Goal: Task Accomplishment & Management: Manage account settings

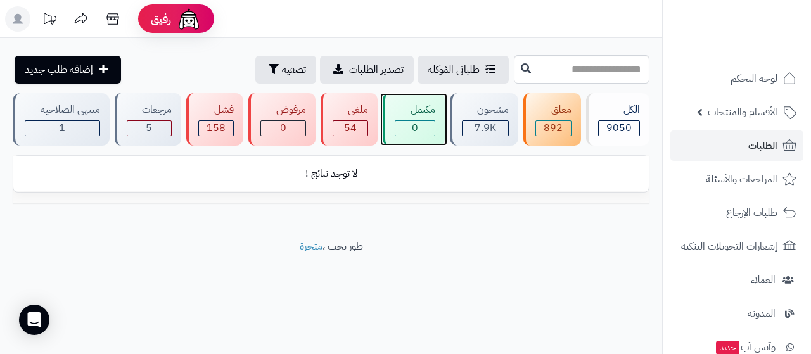
click at [413, 100] on div "مكتمل 0" at bounding box center [413, 119] width 61 height 53
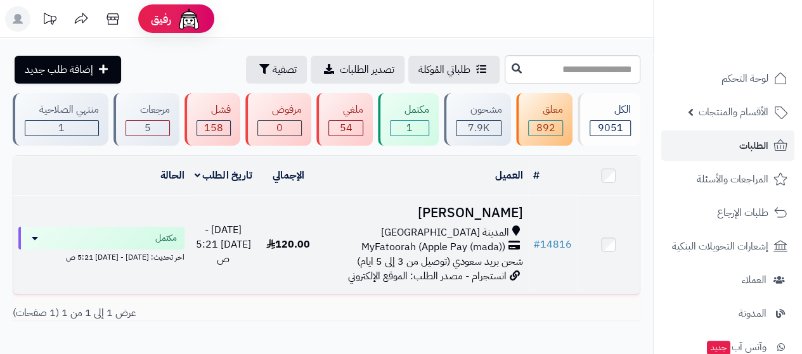
click at [499, 217] on h3 "[PERSON_NAME]" at bounding box center [424, 213] width 198 height 15
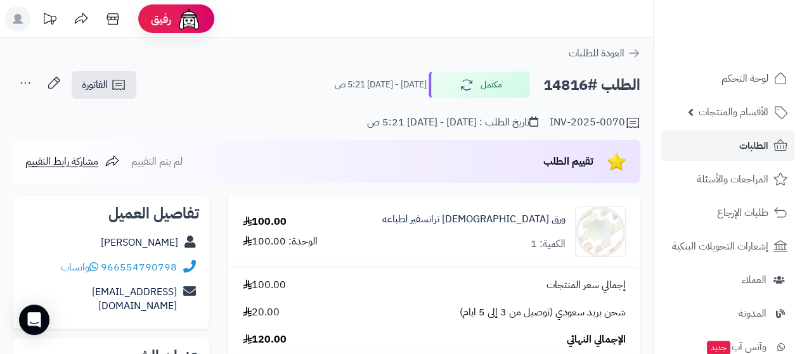
click at [124, 237] on div "[PERSON_NAME]" at bounding box center [111, 243] width 176 height 25
copy div "[PERSON_NAME]"
click at [30, 268] on div "966554790798 واتساب" at bounding box center [111, 267] width 176 height 25
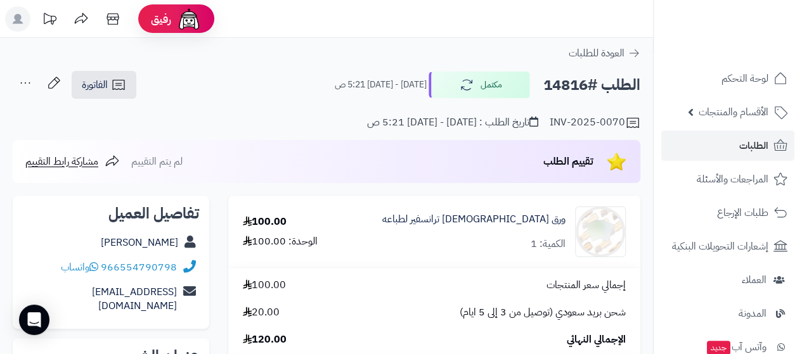
click at [30, 268] on div "966554790798 واتساب" at bounding box center [111, 267] width 176 height 25
copy div "966554790798 واتساب"
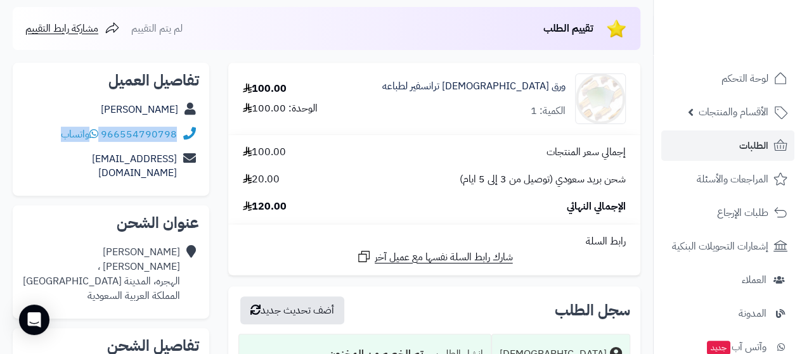
scroll to position [152, 0]
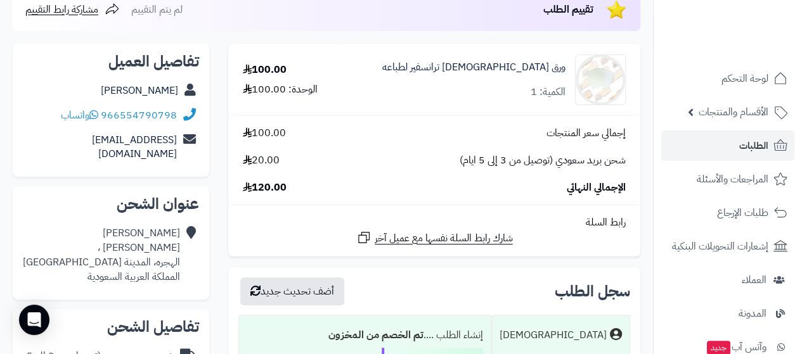
click at [167, 249] on div "حنان محمد منقذ بن سلمى بن مالك ، الهجره، المدينة المنورة المملكة العربية السعود…" at bounding box center [101, 255] width 157 height 58
copy div "الهجره، المدينة المنورة"
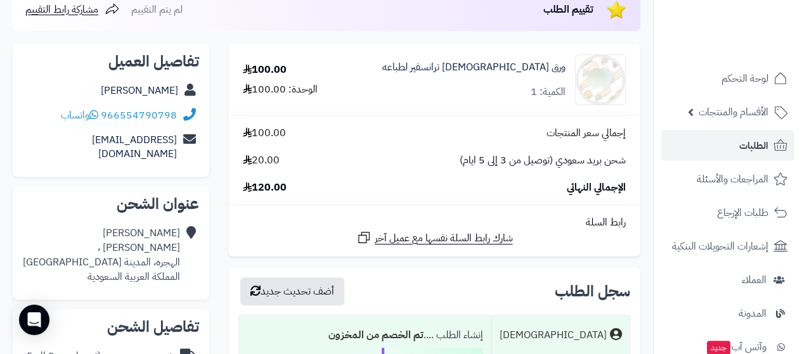
click at [133, 240] on div "حنان محمد منقذ بن سلمى بن مالك ، الهجره، المدينة المنورة المملكة العربية السعود…" at bounding box center [101, 255] width 157 height 58
click at [98, 248] on div "حنان محمد منقذ بن سلمى بن مالك ، الهجره، المدينة المنورة المملكة العربية السعود…" at bounding box center [101, 255] width 157 height 58
copy div "الهجره، المدينة المنورة"
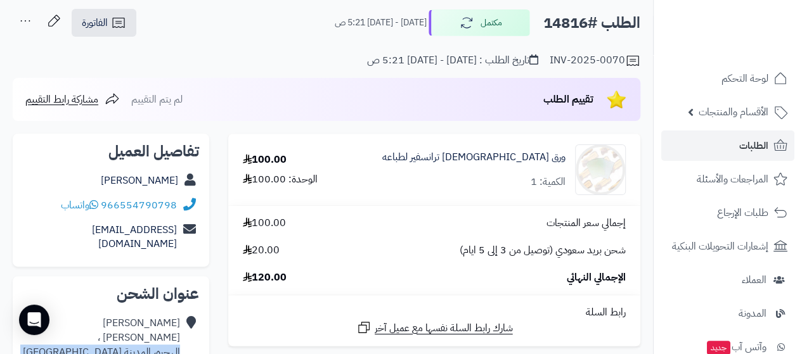
scroll to position [51, 0]
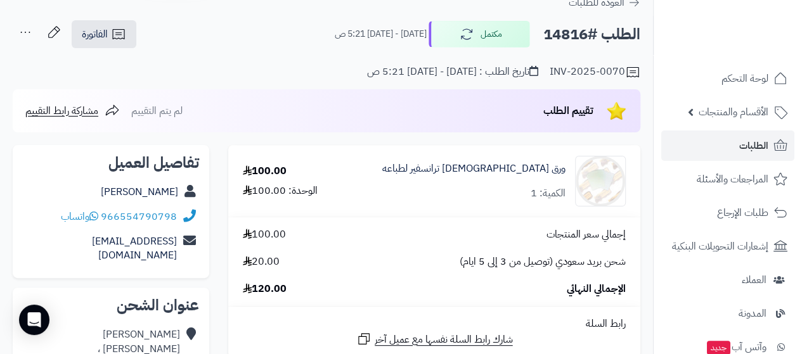
click at [553, 31] on h2 "الطلب #14816" at bounding box center [591, 35] width 97 height 26
copy h2 "14816"
